Goal: Use online tool/utility: Utilize a website feature to perform a specific function

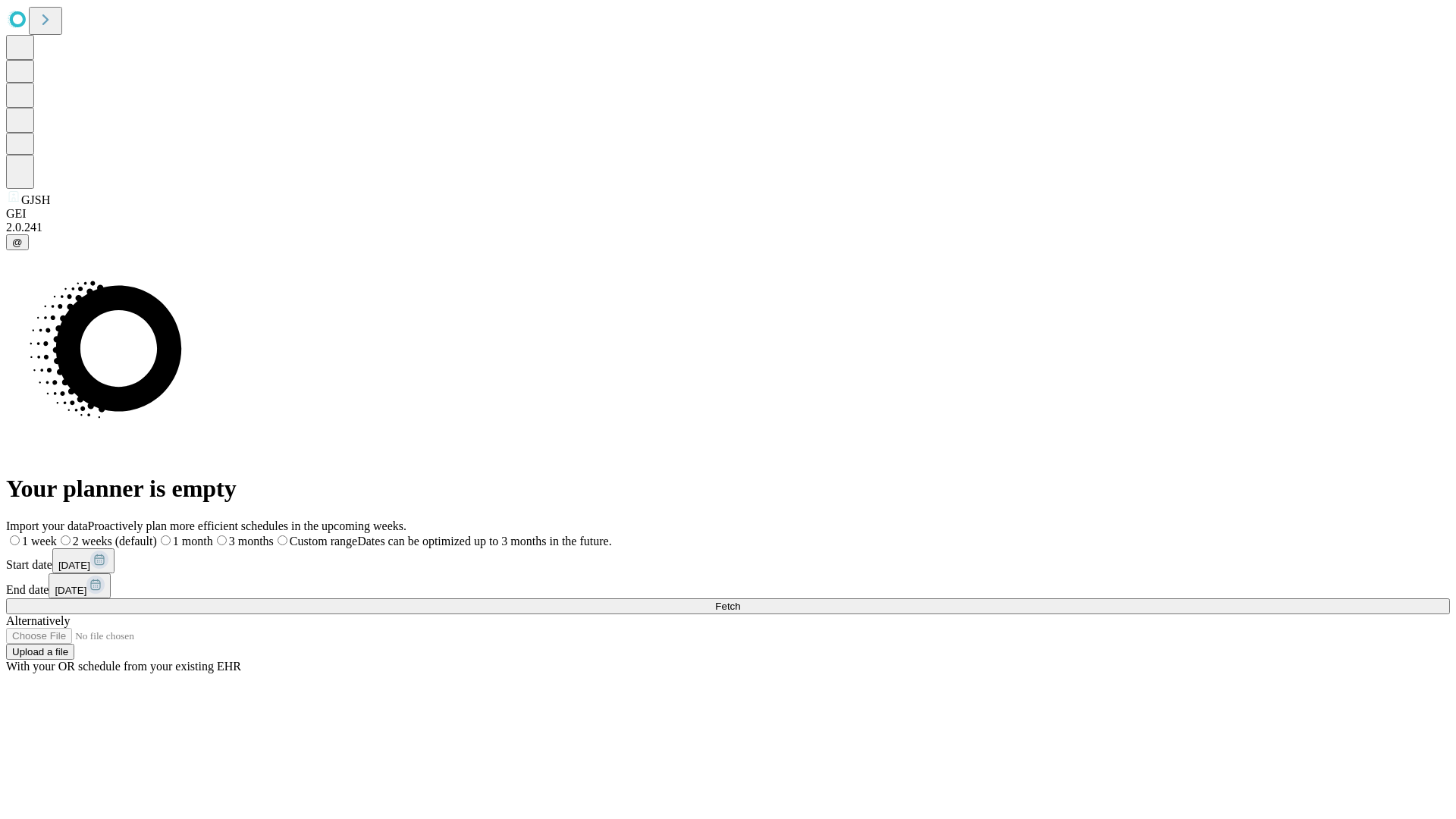
click at [740, 600] on span "Fetch" at bounding box center [727, 606] width 25 height 12
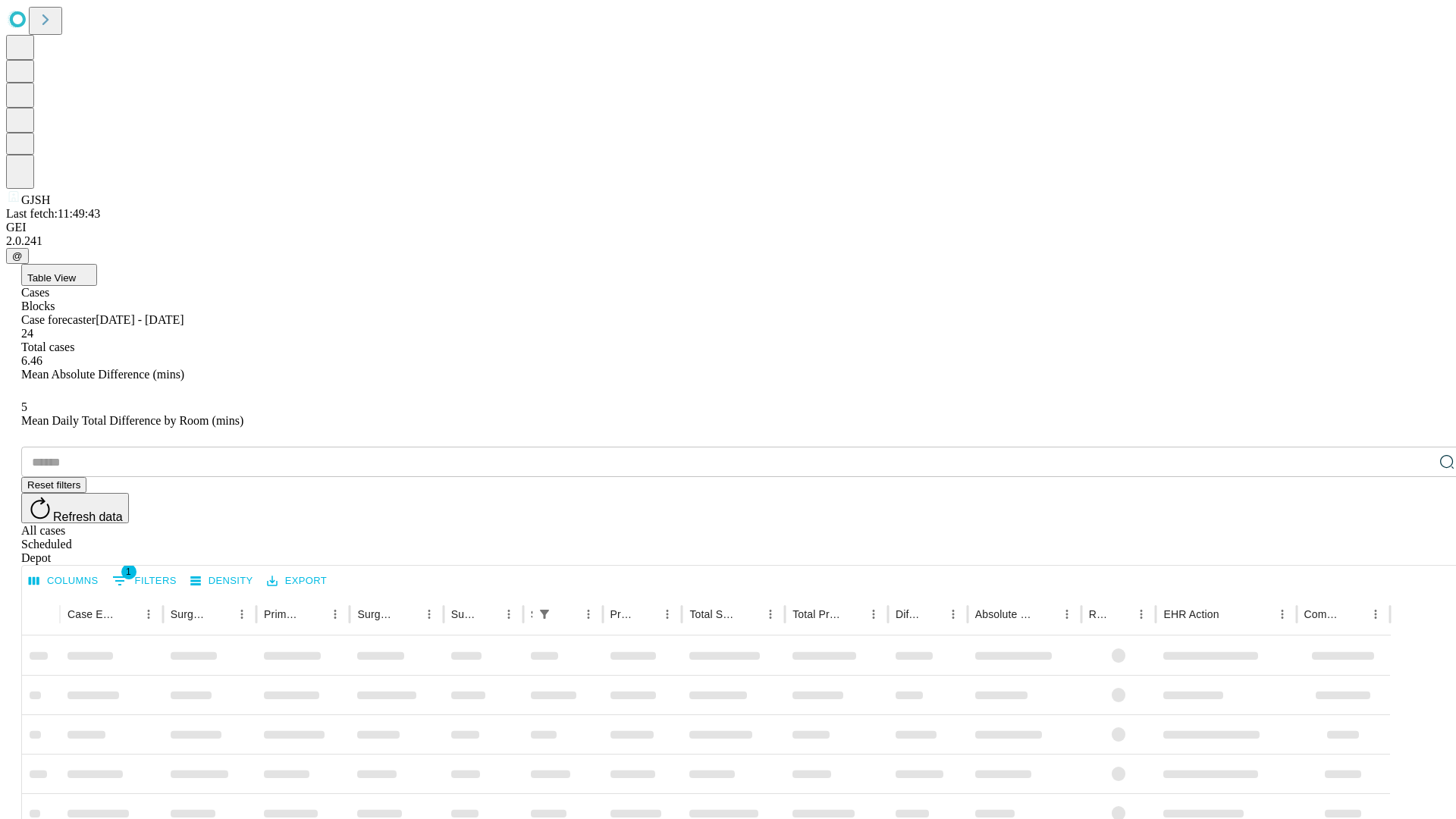
click at [76, 272] on span "Table View" at bounding box center [51, 278] width 48 height 12
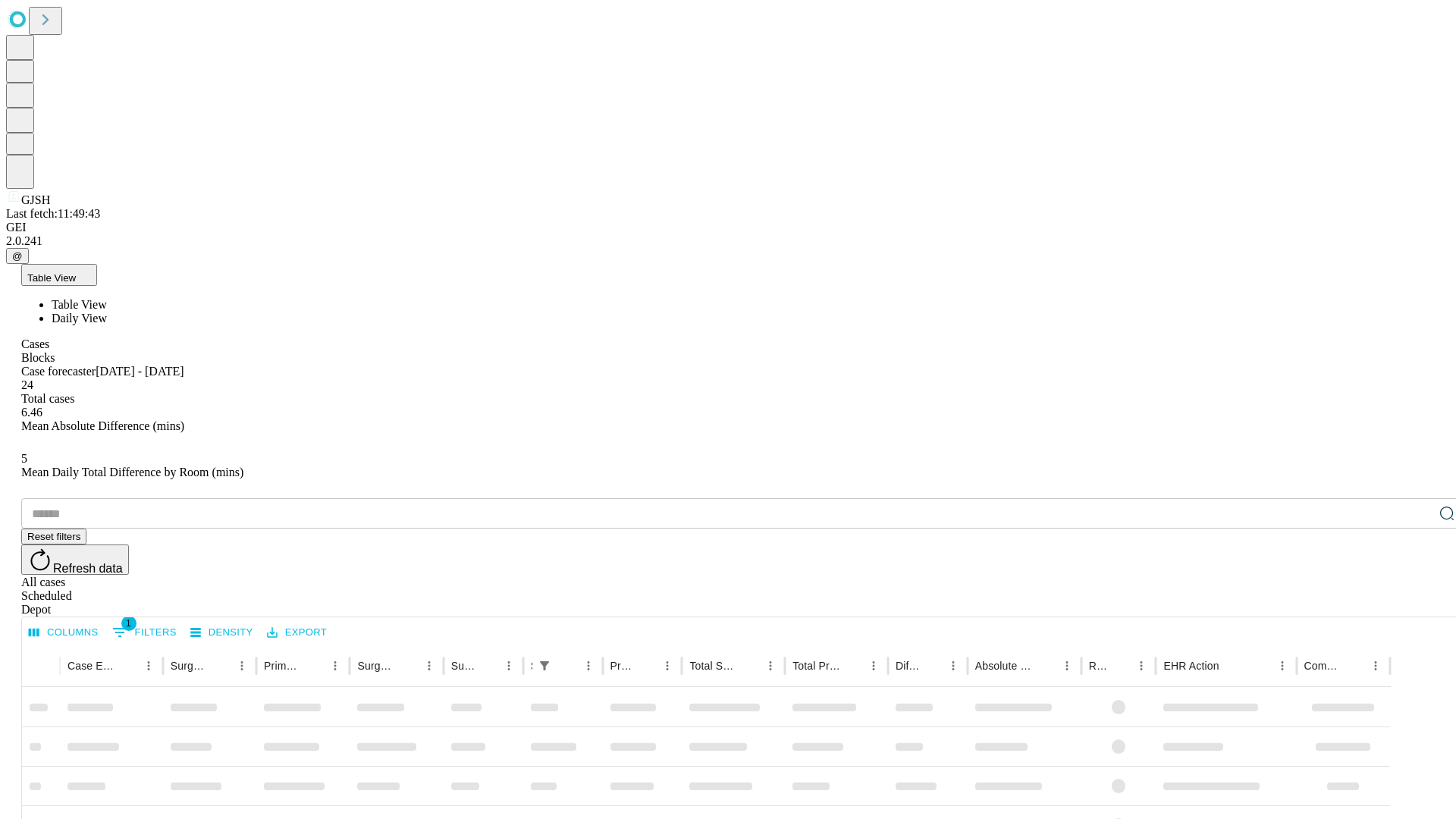
click at [107, 312] on span "Daily View" at bounding box center [79, 318] width 55 height 13
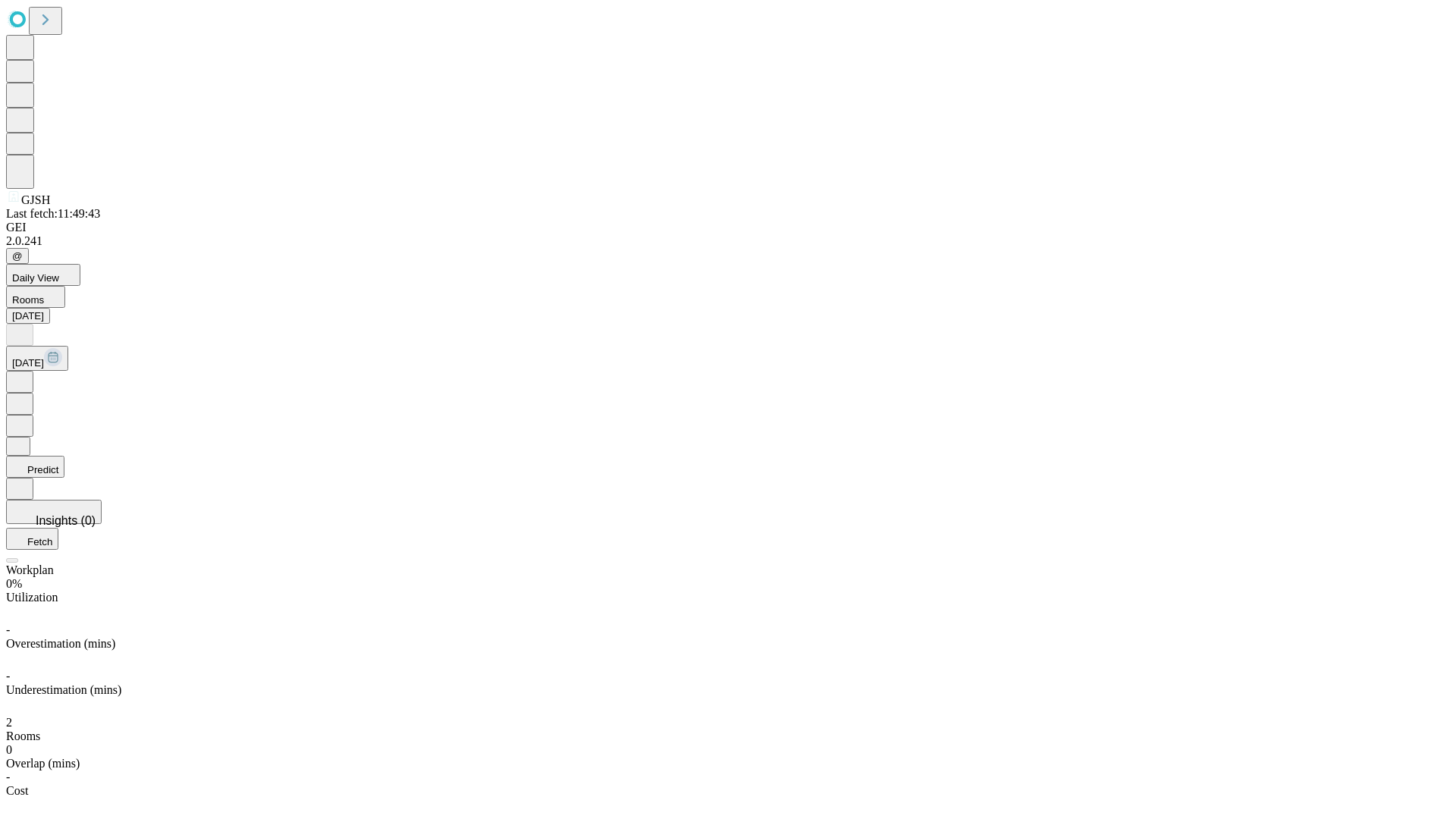
click at [65, 456] on button "Predict" at bounding box center [35, 467] width 58 height 22
